Goal: Task Accomplishment & Management: Use online tool/utility

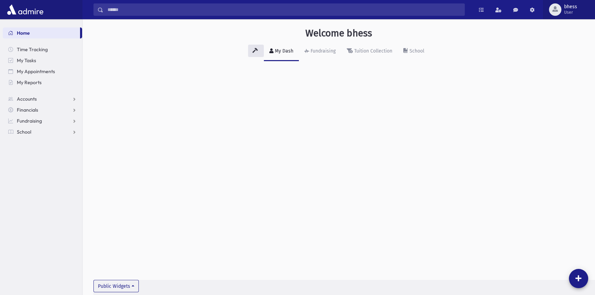
click at [567, 9] on span "bhess" at bounding box center [570, 6] width 13 height 5
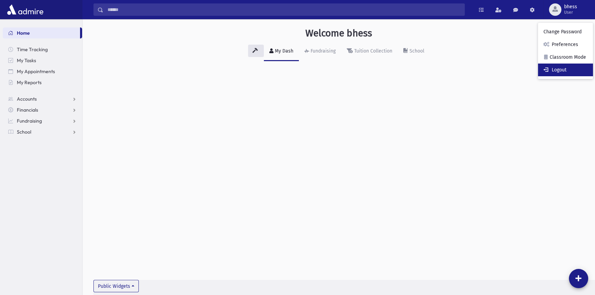
click at [565, 68] on link "Logout" at bounding box center [565, 70] width 55 height 13
click at [23, 133] on span "School" at bounding box center [24, 132] width 14 height 6
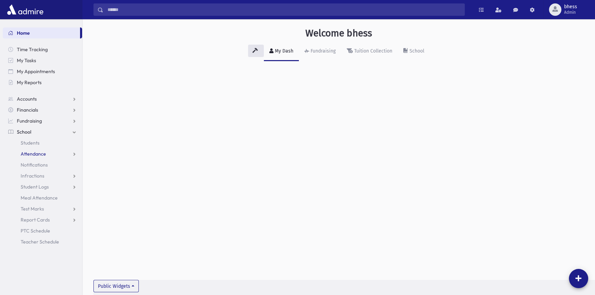
click at [40, 152] on span "Attendance" at bounding box center [33, 154] width 25 height 6
click at [38, 169] on link "Entry" at bounding box center [42, 164] width 79 height 11
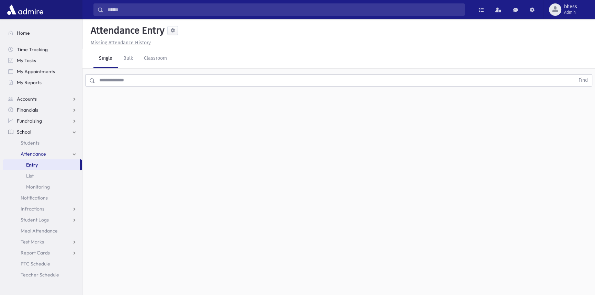
click at [135, 77] on input "text" at bounding box center [334, 80] width 479 height 12
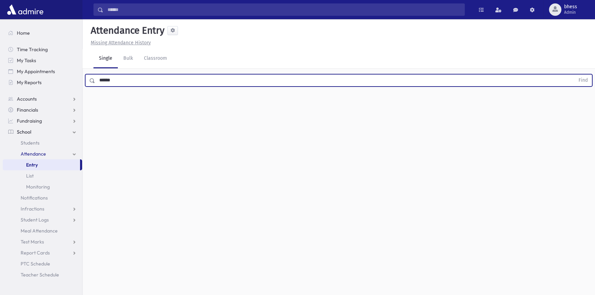
type input "******"
click at [574, 75] on button "Find" at bounding box center [583, 81] width 18 height 12
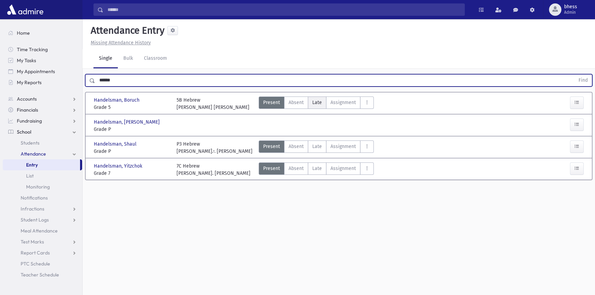
click at [313, 102] on span "Late" at bounding box center [317, 102] width 10 height 7
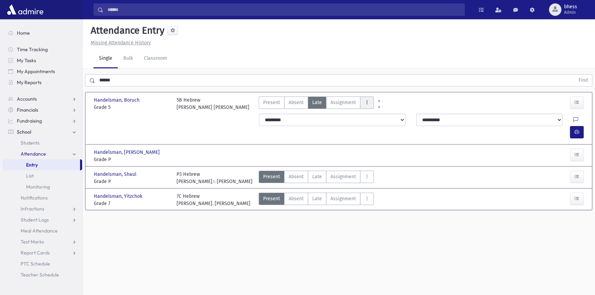
click at [364, 104] on icon "AttTypes" at bounding box center [366, 103] width 5 height 6
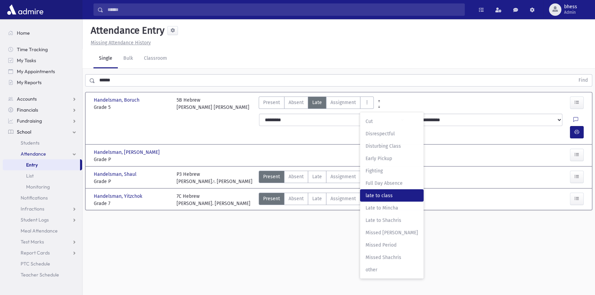
click at [385, 190] on class"] "late to class late to class" at bounding box center [392, 195] width 64 height 12
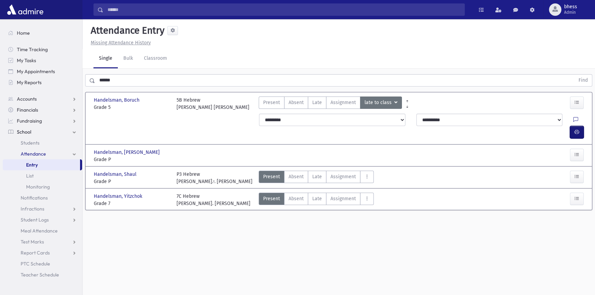
click at [572, 126] on button "button" at bounding box center [577, 132] width 14 height 12
